Goal: Information Seeking & Learning: Learn about a topic

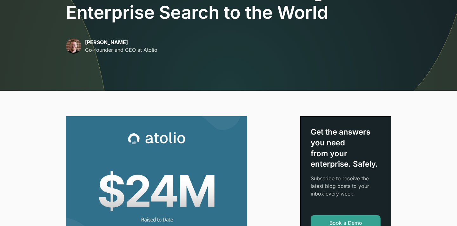
scroll to position [78, 0]
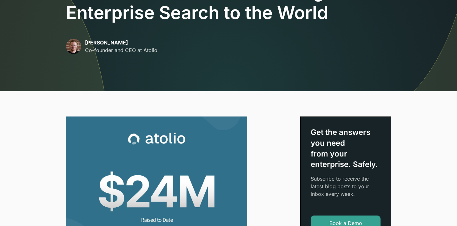
drag, startPoint x: 86, startPoint y: 42, endPoint x: 138, endPoint y: 44, distance: 52.0
click at [138, 44] on p "[PERSON_NAME]" at bounding box center [121, 43] width 72 height 8
click at [92, 43] on p "[PERSON_NAME]" at bounding box center [121, 43] width 72 height 8
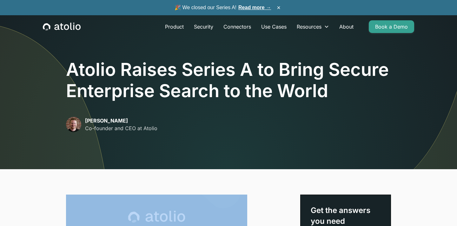
drag, startPoint x: 203, startPoint y: 150, endPoint x: 88, endPoint y: 174, distance: 116.8
copy div "Lo ipsumd sit Ametco A eli sedd eiusmo $18T in utlab etdolor ma aliqu enimad MI…"
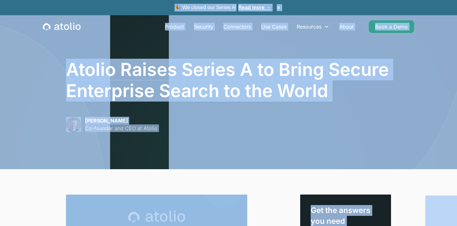
copy body "🎉 Lo ipsumd sit Ametco A! Elit sedd → × Eiusmod Temporin Utlaboreet Dol Magna A…"
